Goal: Task Accomplishment & Management: Manage account settings

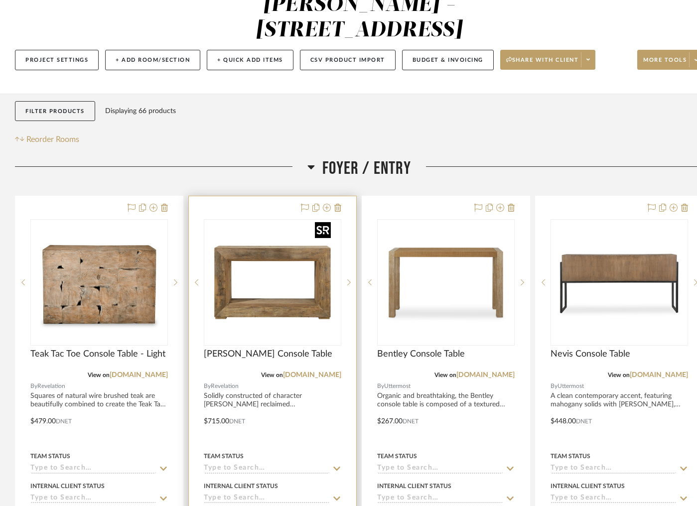
scroll to position [128, 0]
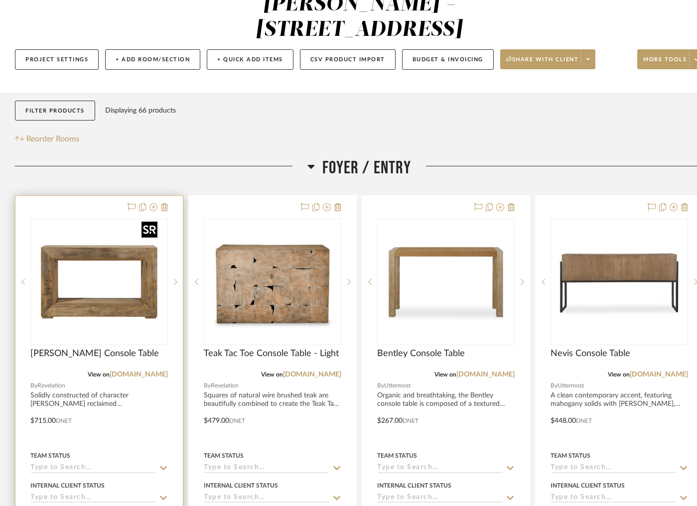
click at [102, 220] on img "0" at bounding box center [99, 282] width 125 height 125
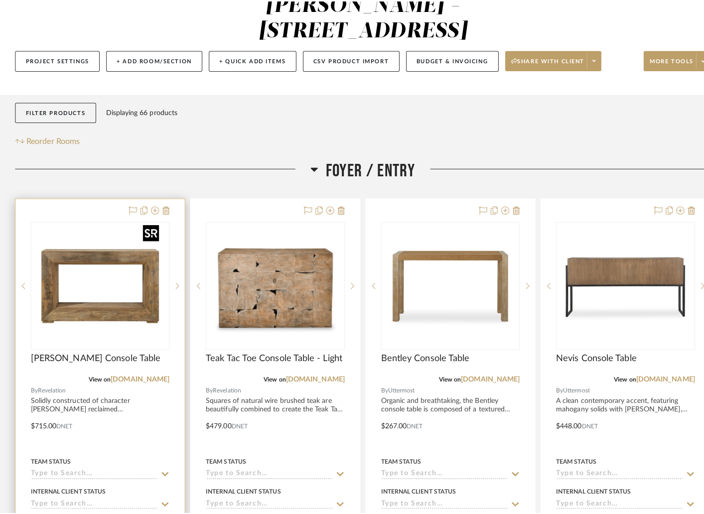
scroll to position [0, 0]
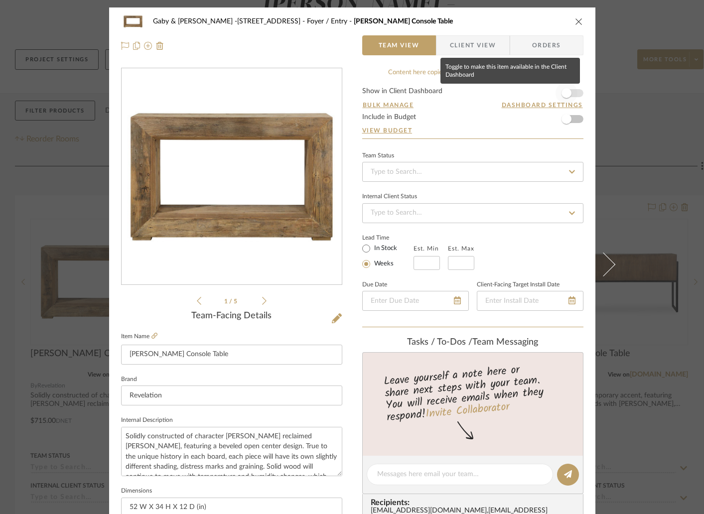
click at [571, 95] on span "button" at bounding box center [566, 93] width 22 height 22
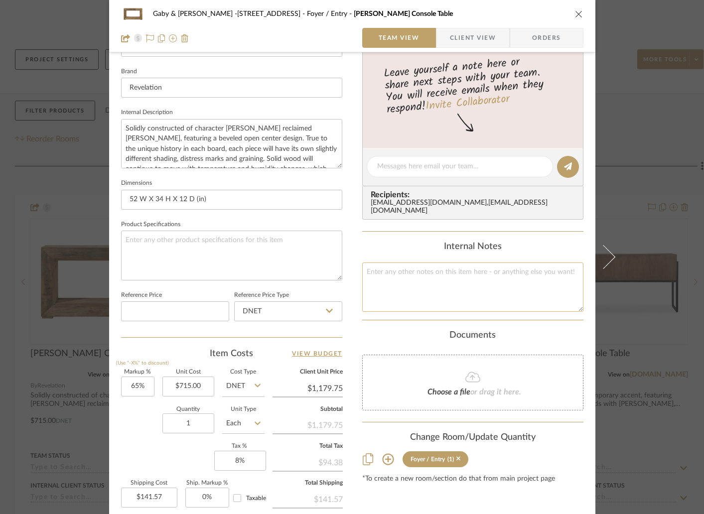
scroll to position [338, 0]
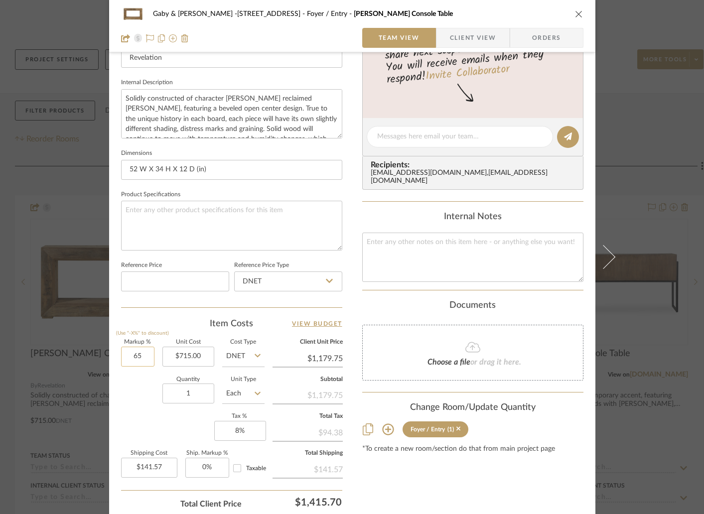
click at [148, 356] on input "65" at bounding box center [137, 357] width 33 height 20
type input "75%"
click at [141, 408] on div "Quantity 1 Unit Type Each" at bounding box center [192, 394] width 143 height 35
type input "$1,251.25"
type input "$150.15"
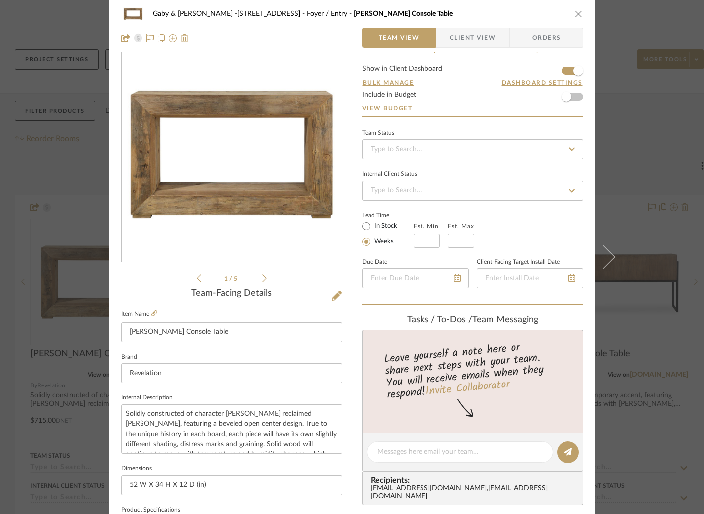
scroll to position [0, 0]
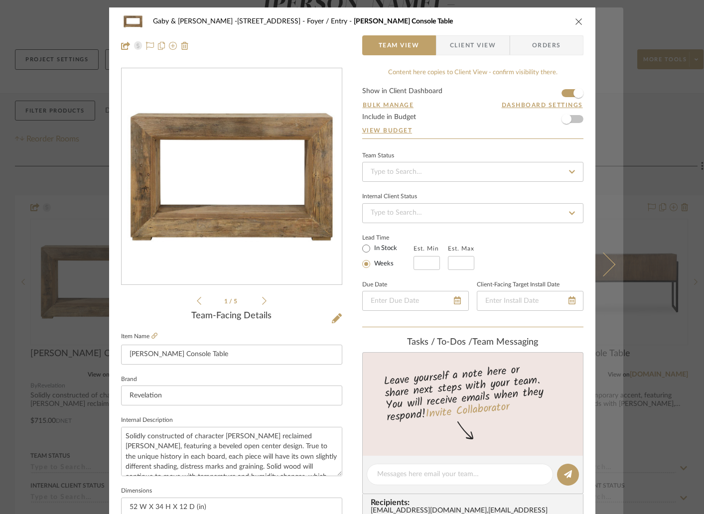
click at [597, 265] on icon at bounding box center [603, 265] width 24 height 24
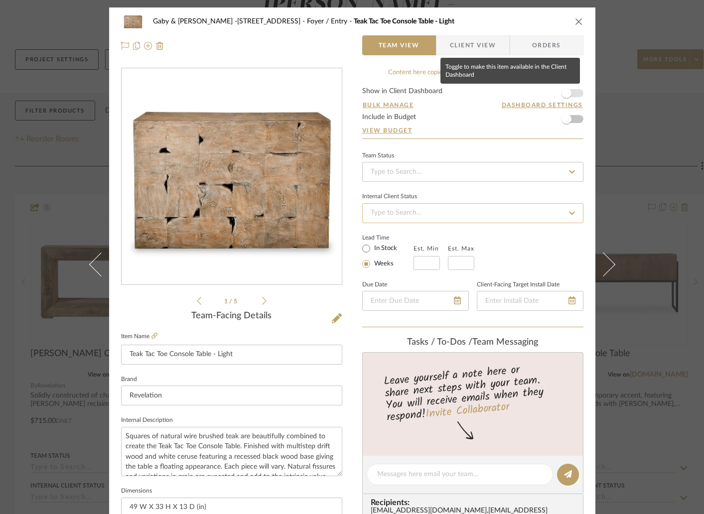
drag, startPoint x: 569, startPoint y: 92, endPoint x: 408, endPoint y: 210, distance: 199.5
click at [568, 92] on span "button" at bounding box center [566, 93] width 22 height 22
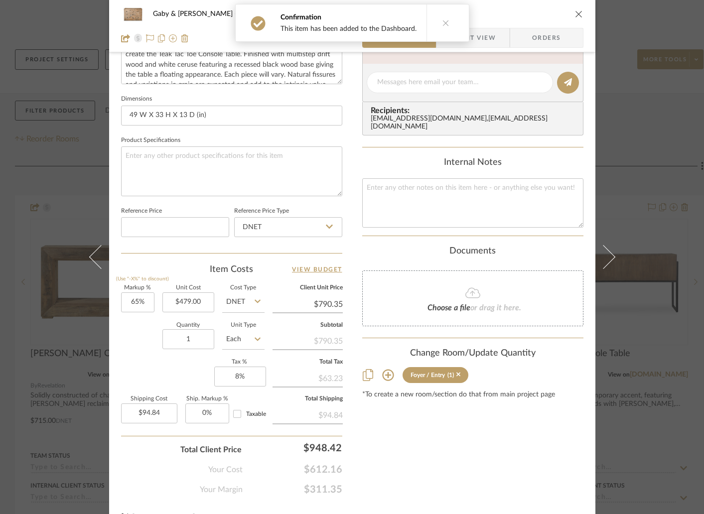
scroll to position [411, 0]
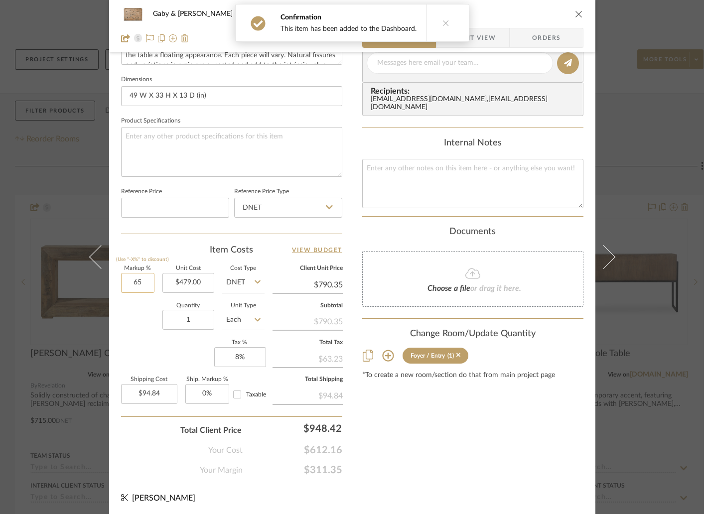
click at [142, 277] on input "65" at bounding box center [137, 283] width 33 height 20
type input "75%"
click at [408, 417] on div "Content here copies to Client View - confirm visibility there. Show in Client D…" at bounding box center [472, 66] width 221 height 820
type input "$838.25"
type input "$100.59"
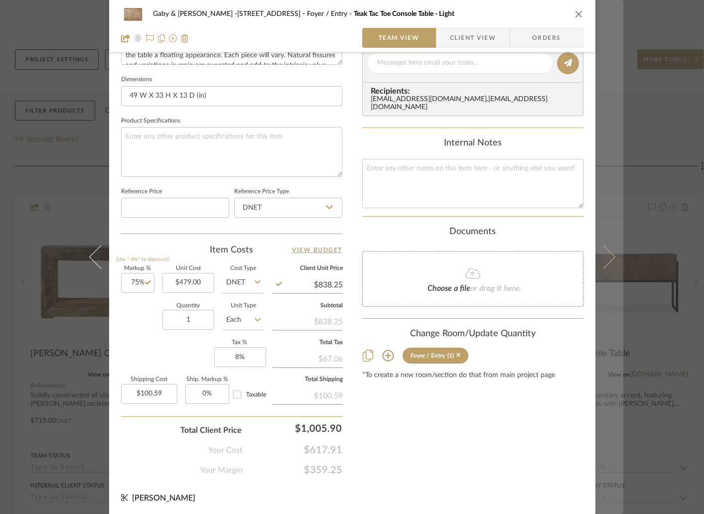
click at [597, 268] on button at bounding box center [609, 257] width 28 height 514
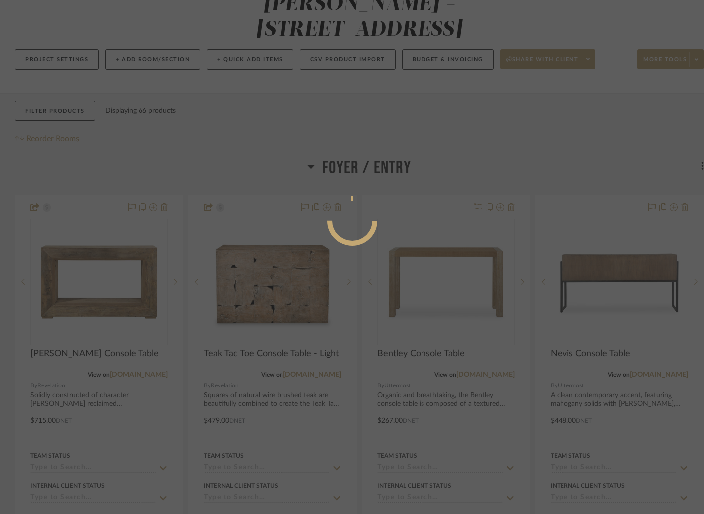
scroll to position [0, 0]
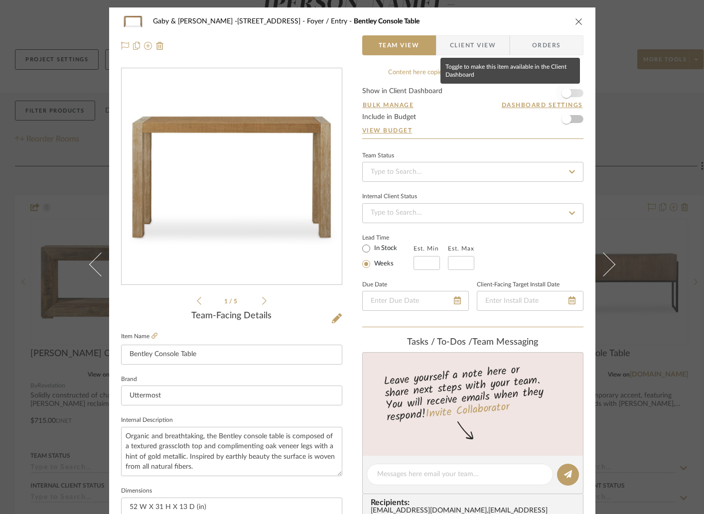
drag, startPoint x: 570, startPoint y: 94, endPoint x: 417, endPoint y: 189, distance: 180.5
click at [569, 95] on span "button" at bounding box center [566, 93] width 22 height 22
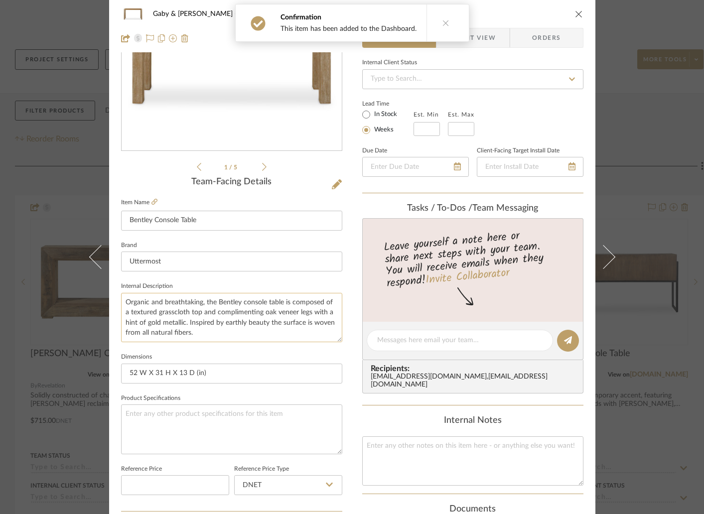
scroll to position [285, 0]
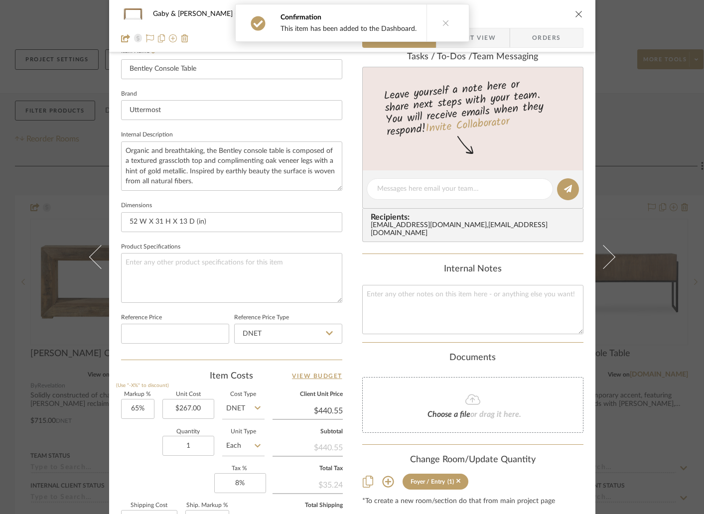
click at [153, 406] on div "Markup % (Use "-X%" to discount) 65% Unit Cost $267.00 Cost Type DNET Client Un…" at bounding box center [231, 464] width 221 height 145
click at [147, 406] on input "65" at bounding box center [137, 409] width 33 height 20
type input "75%"
click at [133, 422] on sr-form-field "Markup % (Use "-X%" to discount) 75%" at bounding box center [137, 409] width 33 height 35
type input "$467.25"
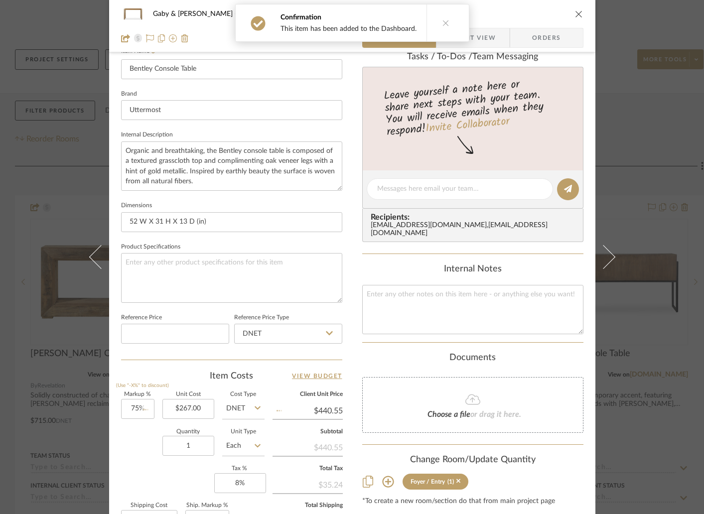
type input "$56.07"
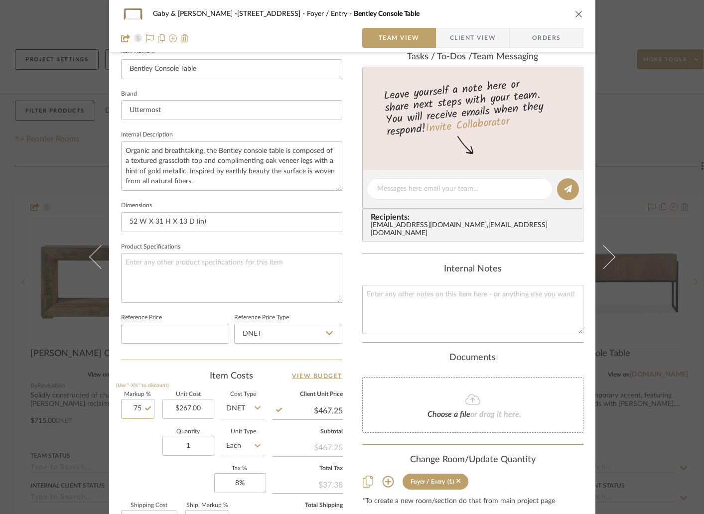
click at [149, 410] on input "75" at bounding box center [137, 409] width 33 height 20
type input "85%"
click at [135, 442] on div "Quantity 1 Unit Type Each" at bounding box center [192, 446] width 143 height 35
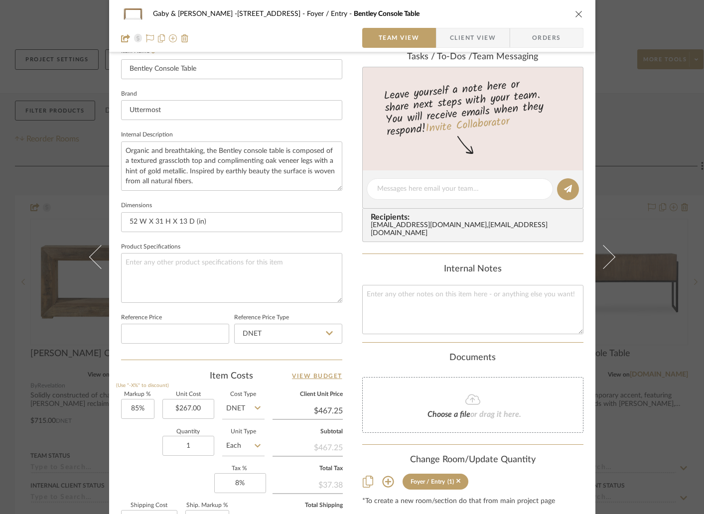
type input "$493.95"
type input "$59.27"
click at [145, 409] on input "85" at bounding box center [137, 409] width 33 height 20
type input "100%"
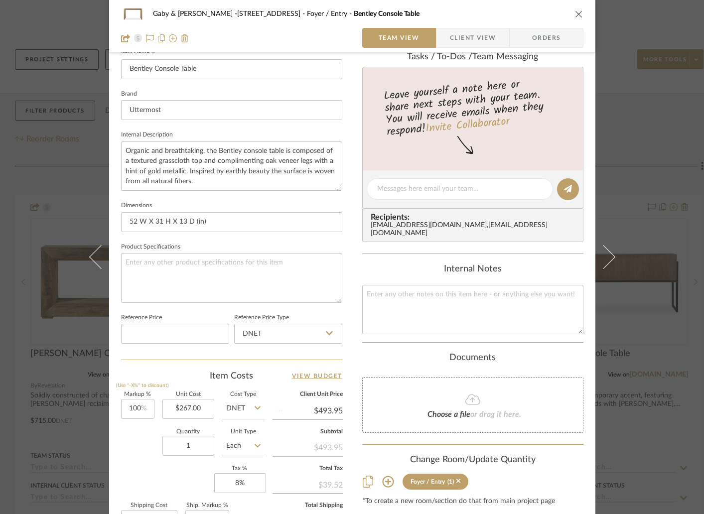
click at [148, 437] on div "Quantity 1 Unit Type Each" at bounding box center [192, 446] width 143 height 35
type input "$534.00"
type input "$64.08"
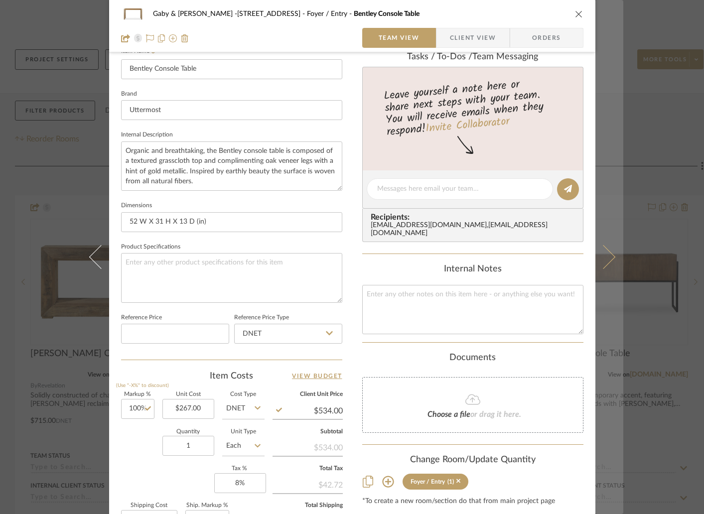
click at [602, 260] on icon at bounding box center [603, 257] width 24 height 24
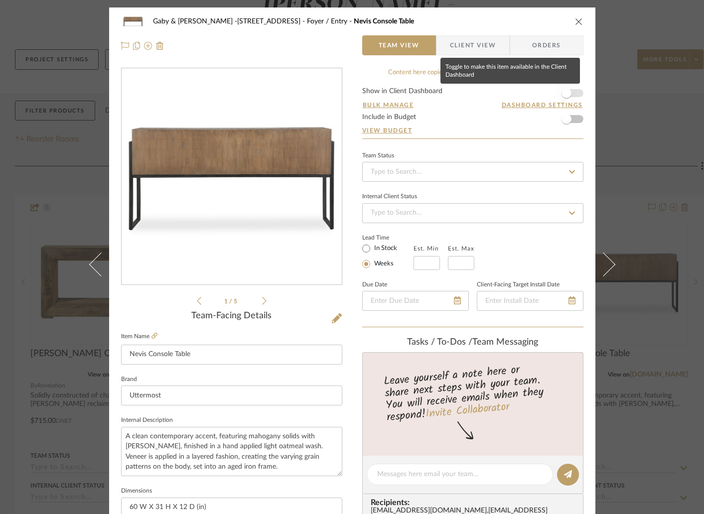
click at [563, 90] on span "button" at bounding box center [566, 93] width 10 height 10
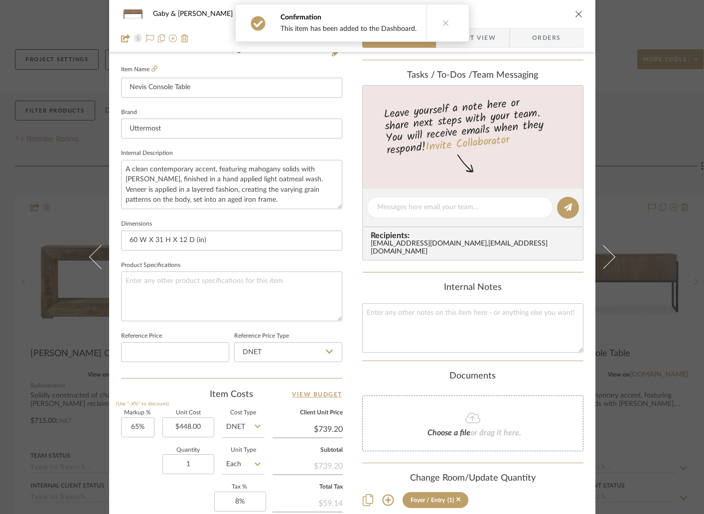
scroll to position [293, 0]
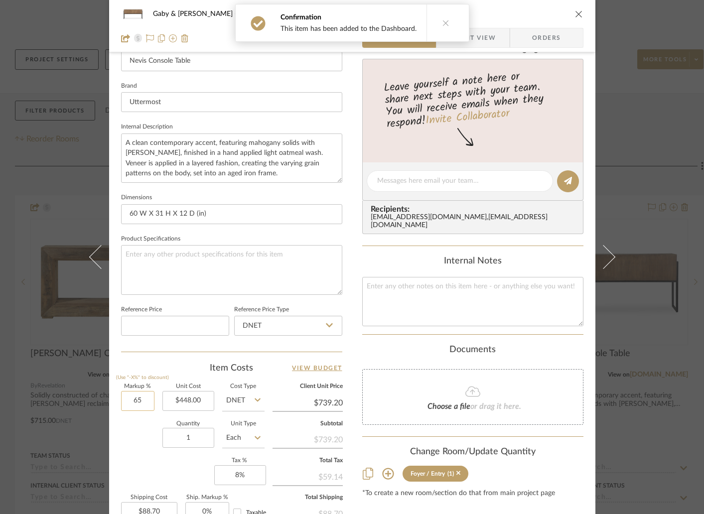
click at [146, 404] on input "65" at bounding box center [137, 401] width 33 height 20
type input "75%"
click at [152, 431] on div "Quantity 1 Unit Type Each" at bounding box center [192, 438] width 143 height 35
type input "$784.00"
type input "$94.08"
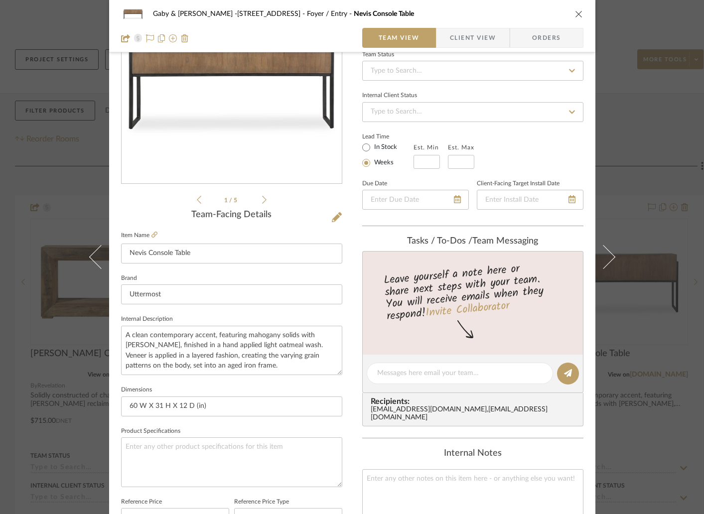
scroll to position [0, 0]
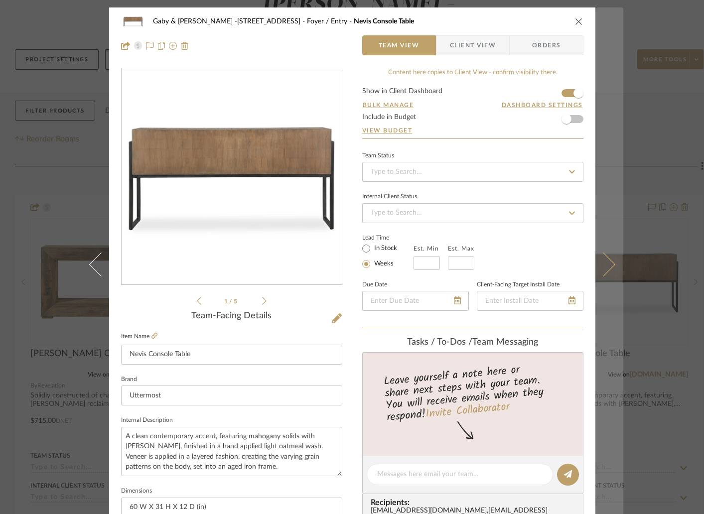
click at [598, 273] on icon at bounding box center [603, 265] width 24 height 24
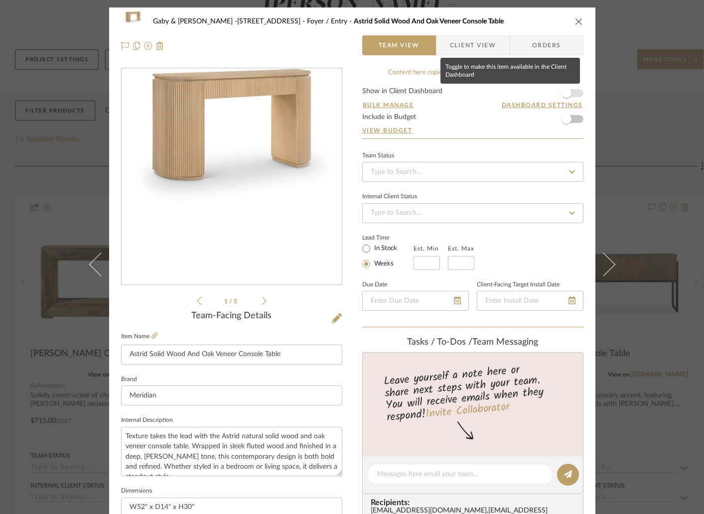
click at [573, 94] on span "button" at bounding box center [566, 93] width 22 height 22
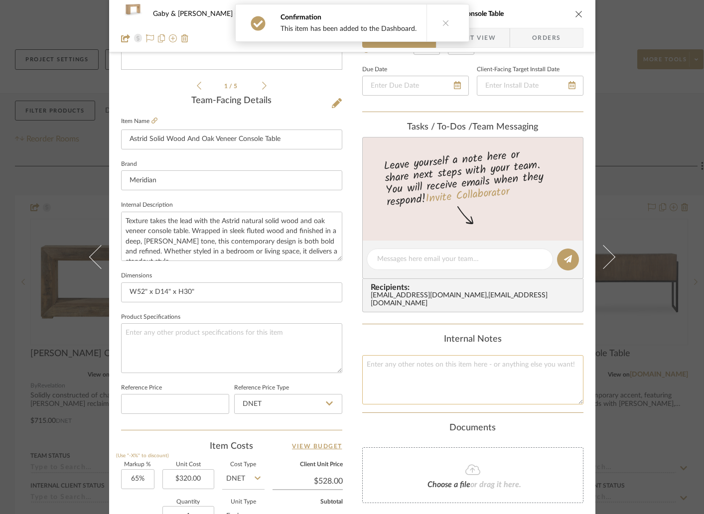
scroll to position [369, 0]
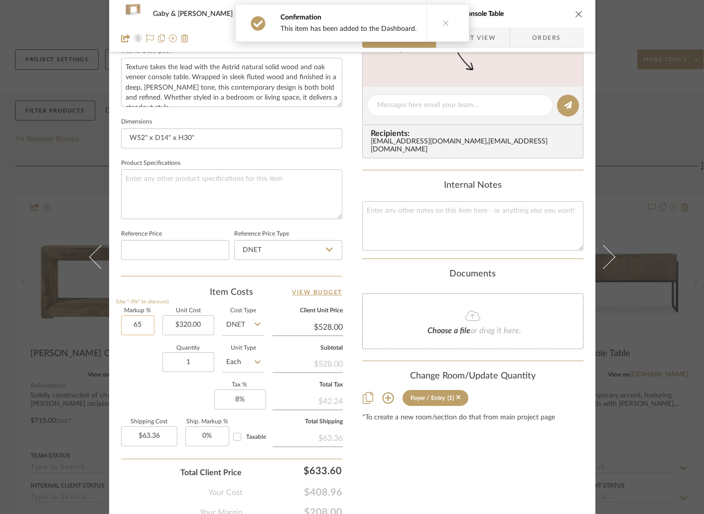
click at [149, 328] on input "65" at bounding box center [137, 325] width 33 height 20
type input "100%"
click at [139, 365] on div "Quantity 1 Unit Type Each" at bounding box center [192, 363] width 143 height 35
type input "$640.00"
type input "$76.80"
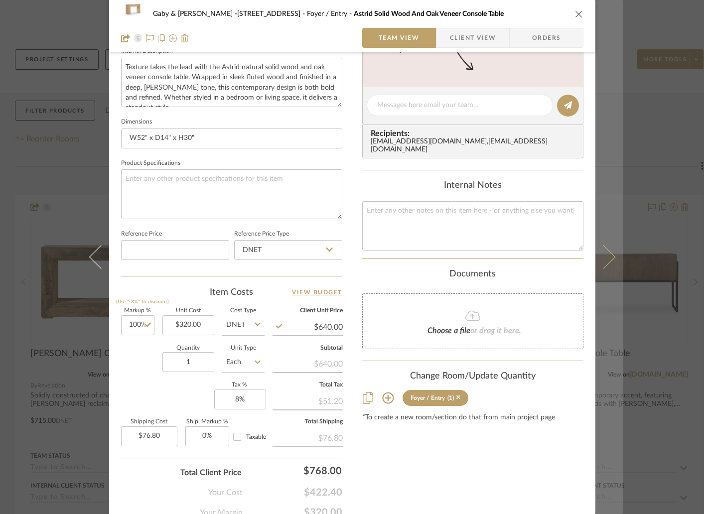
click at [605, 261] on icon at bounding box center [603, 257] width 24 height 24
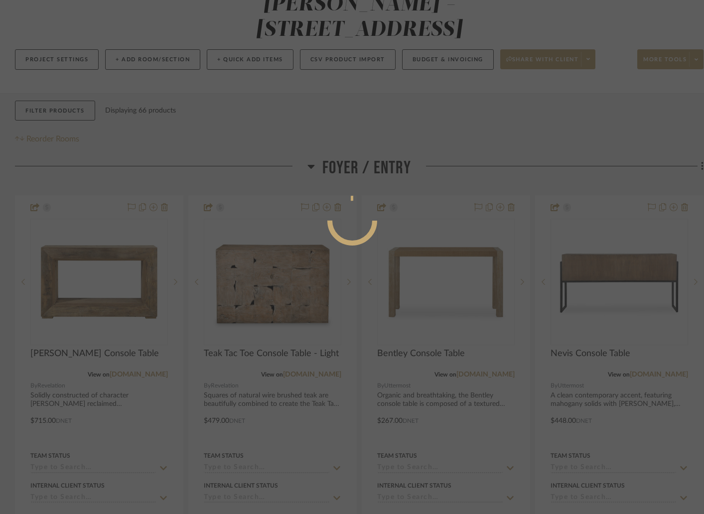
scroll to position [0, 0]
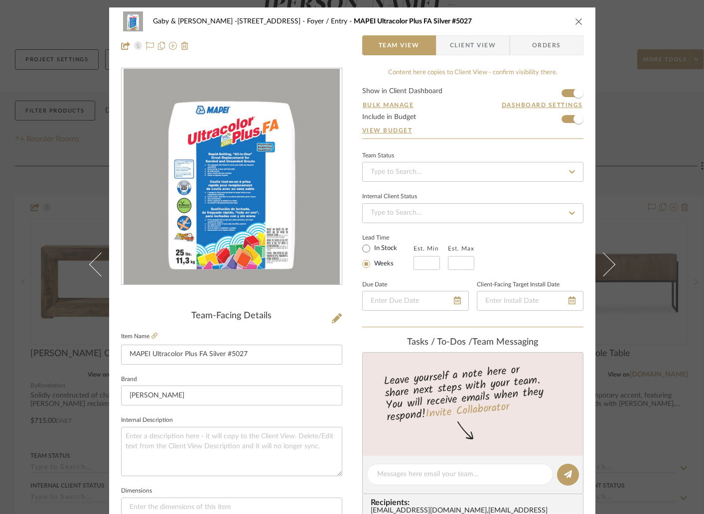
click at [575, 20] on icon "close" at bounding box center [579, 21] width 8 height 8
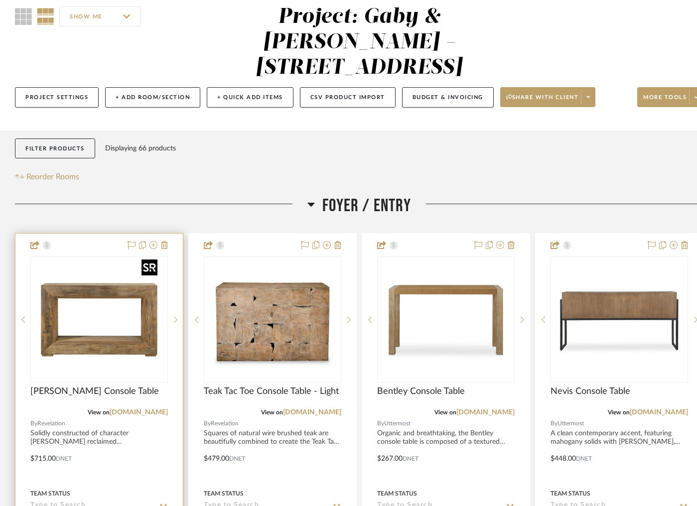
scroll to position [89, 0]
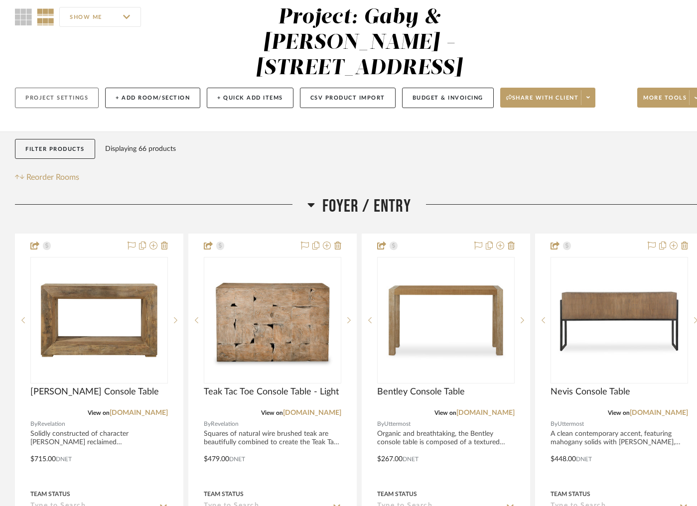
click at [56, 88] on button "Project Settings" at bounding box center [57, 98] width 84 height 20
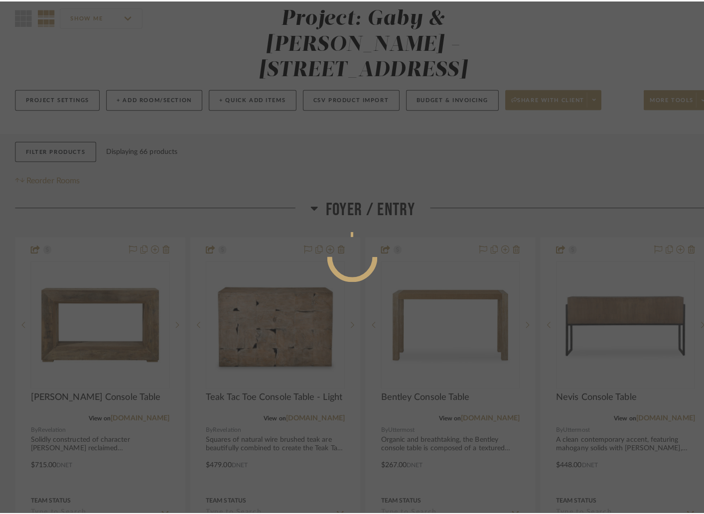
scroll to position [0, 0]
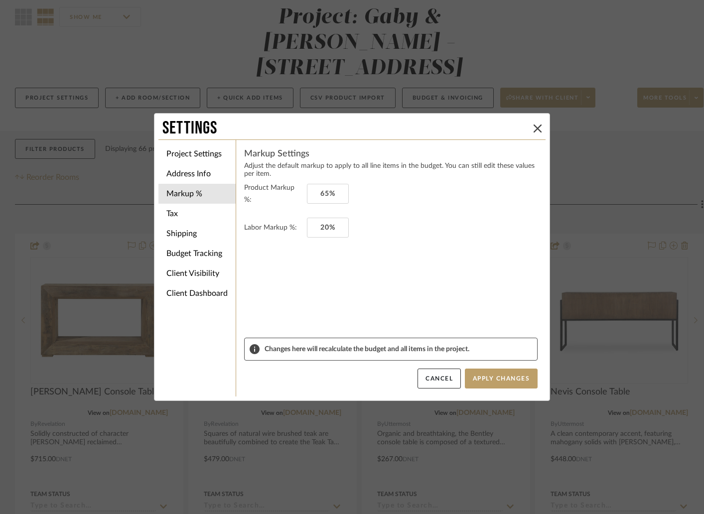
drag, startPoint x: 534, startPoint y: 129, endPoint x: 197, endPoint y: 106, distance: 338.0
click at [526, 129] on div "Settings" at bounding box center [351, 129] width 387 height 22
click at [535, 132] on icon at bounding box center [537, 129] width 8 height 8
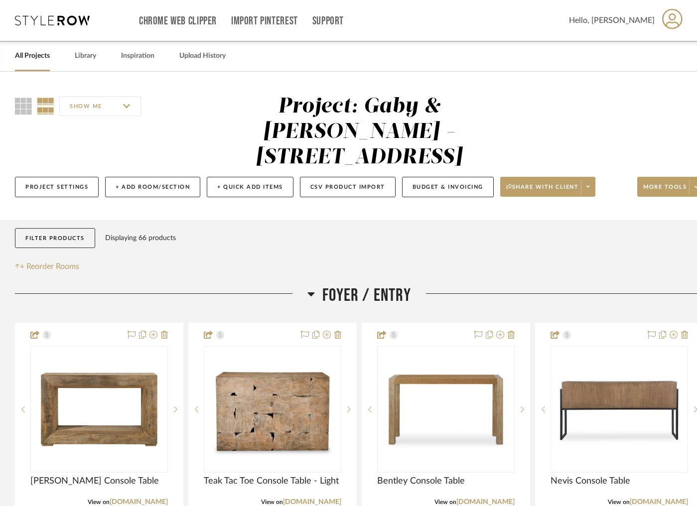
click at [37, 59] on link "All Projects" at bounding box center [32, 55] width 35 height 13
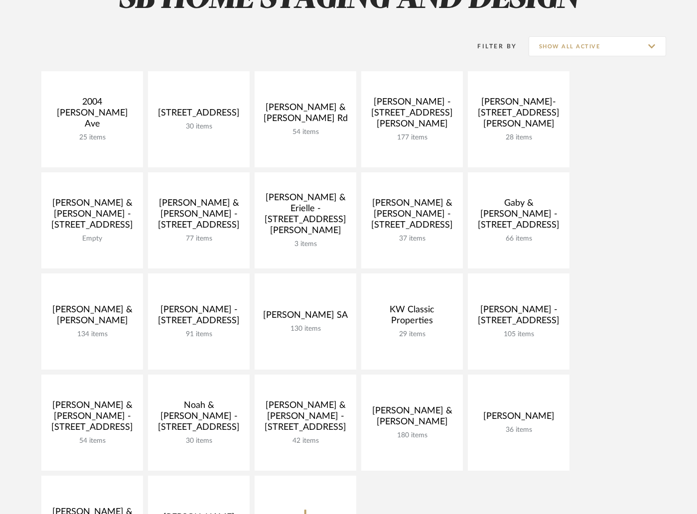
scroll to position [120, 0]
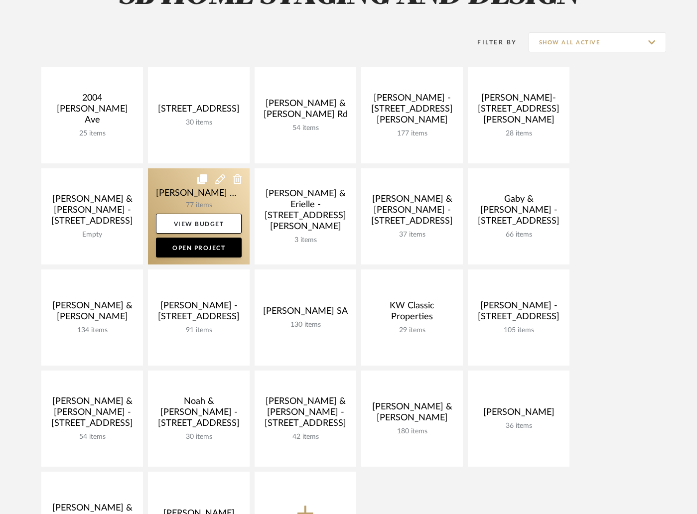
click at [186, 207] on link at bounding box center [199, 216] width 102 height 96
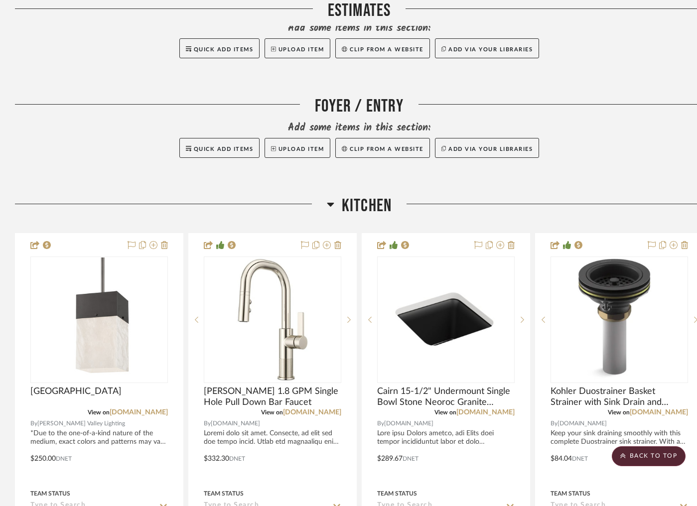
scroll to position [366, 0]
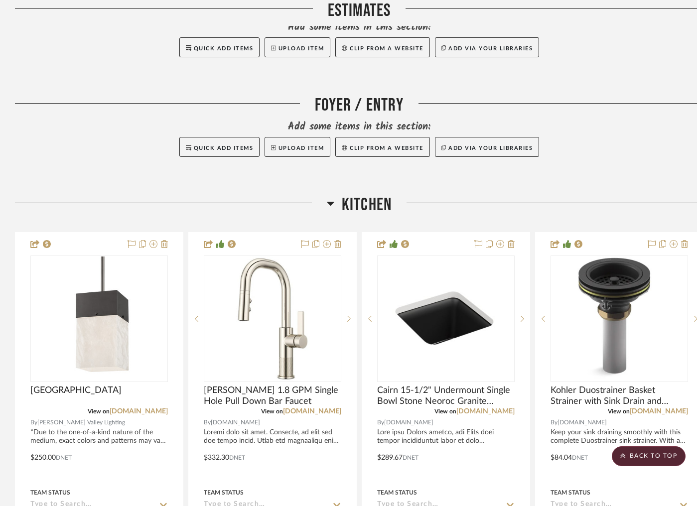
click at [327, 197] on icon at bounding box center [330, 203] width 7 height 12
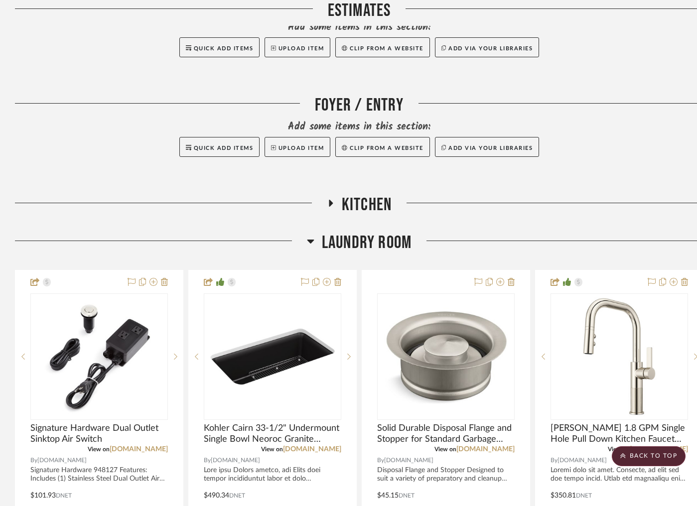
click at [309, 240] on icon at bounding box center [310, 242] width 7 height 4
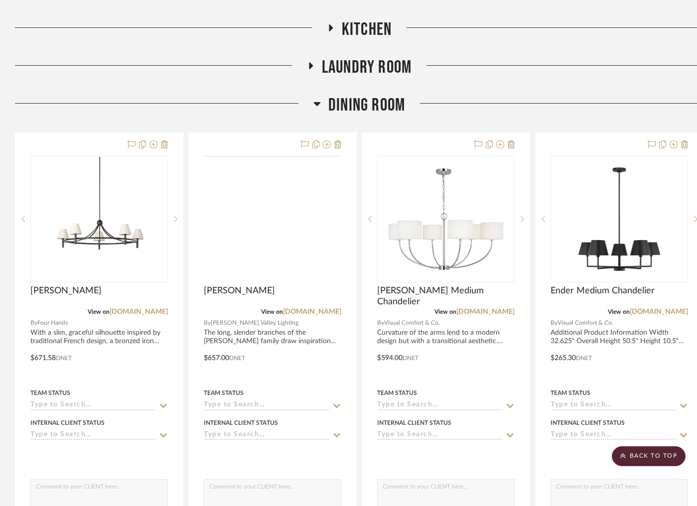
scroll to position [546, 0]
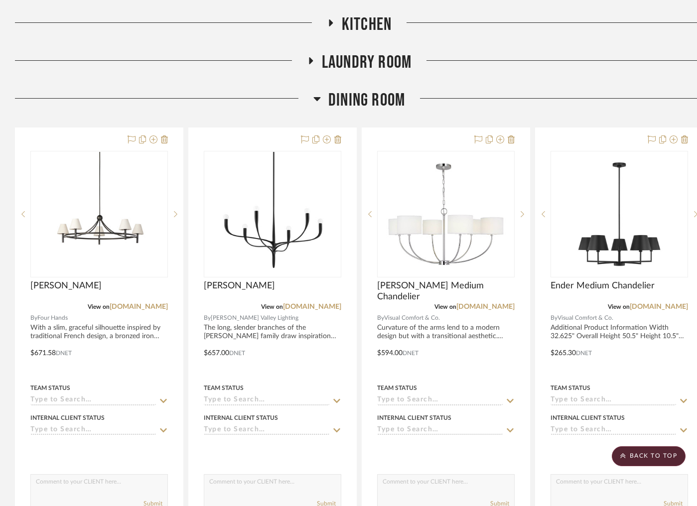
click at [316, 97] on icon at bounding box center [316, 99] width 7 height 4
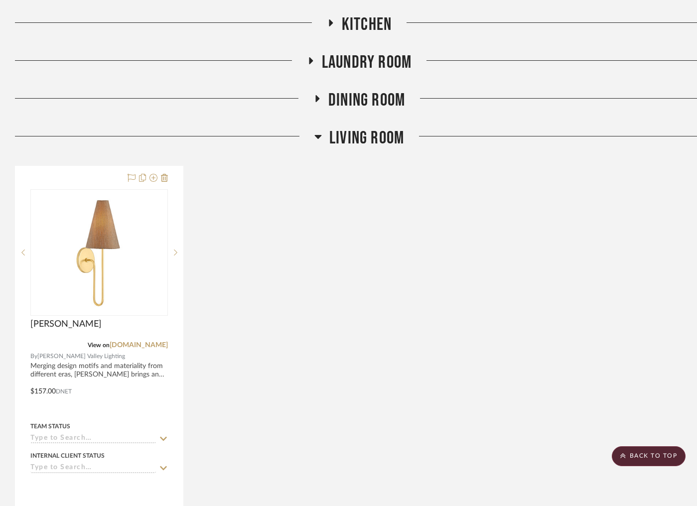
click at [320, 131] on icon at bounding box center [317, 137] width 7 height 12
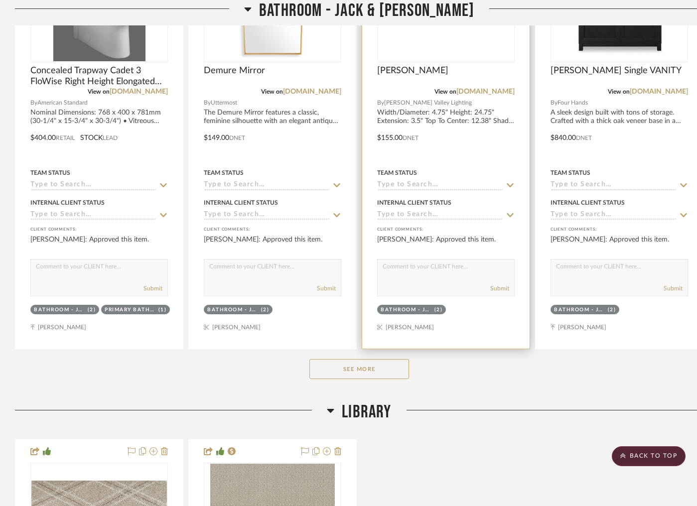
scroll to position [1860, 0]
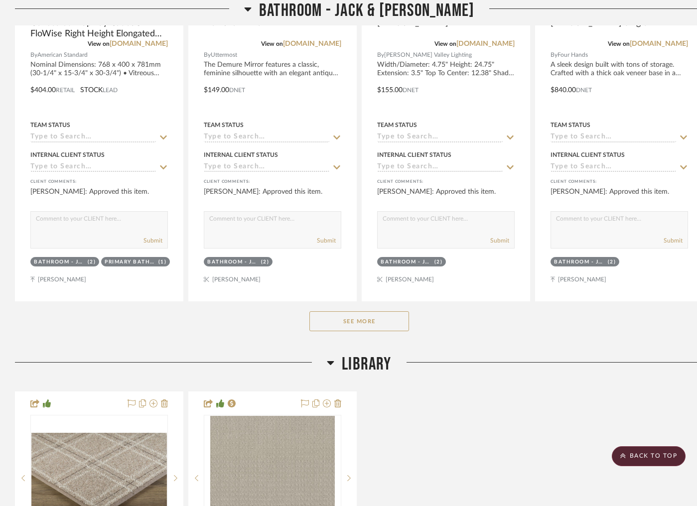
click at [375, 311] on button "See More" at bounding box center [359, 321] width 100 height 20
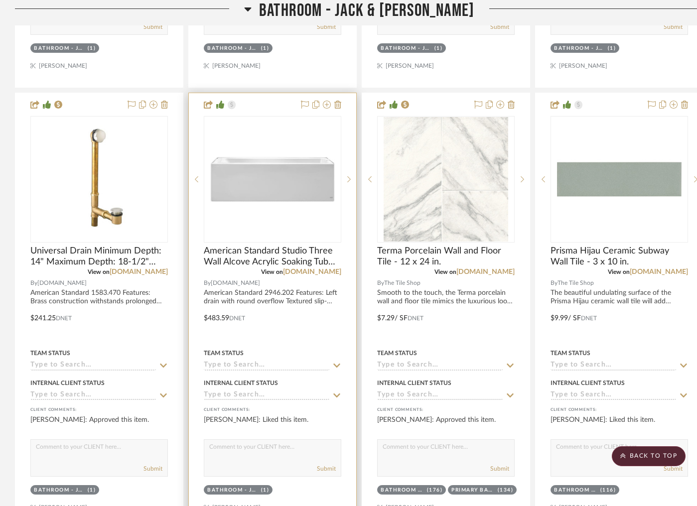
scroll to position [2521, 0]
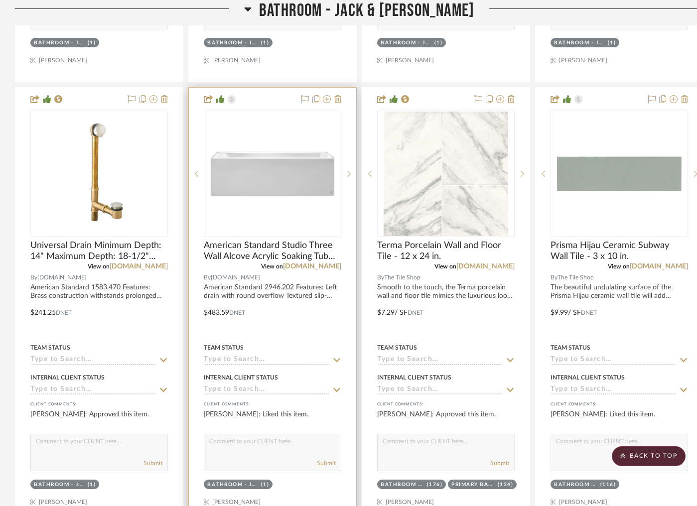
click at [232, 434] on textarea at bounding box center [272, 443] width 136 height 19
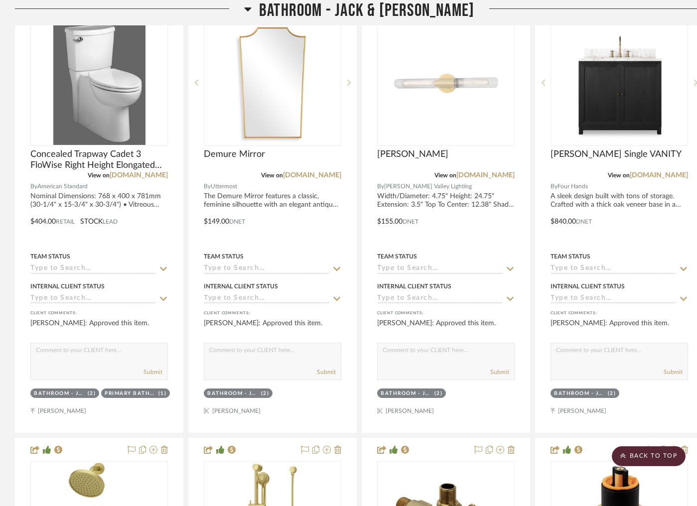
scroll to position [1724, 0]
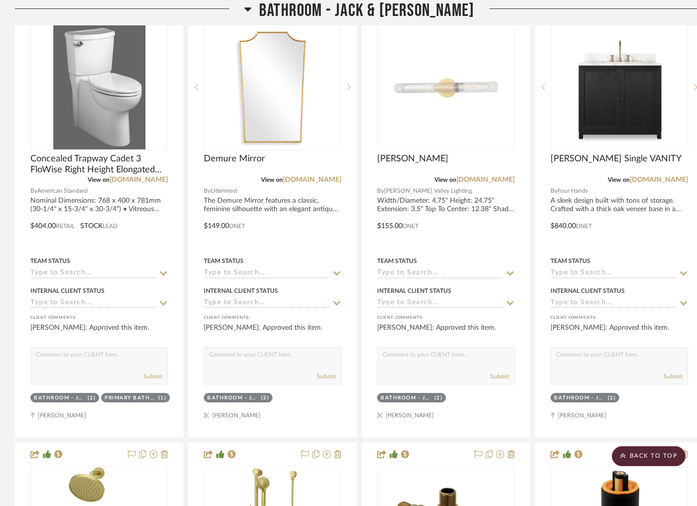
type textarea "RETURN:"
